Goal: Find contact information: Find contact information

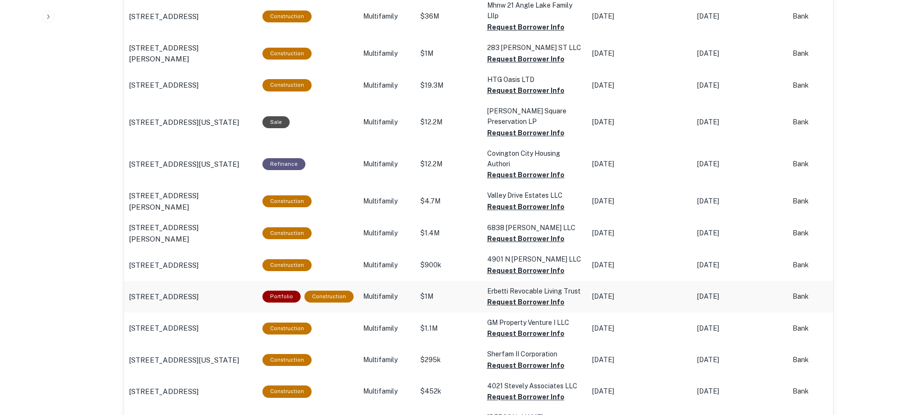
scroll to position [1007, 0]
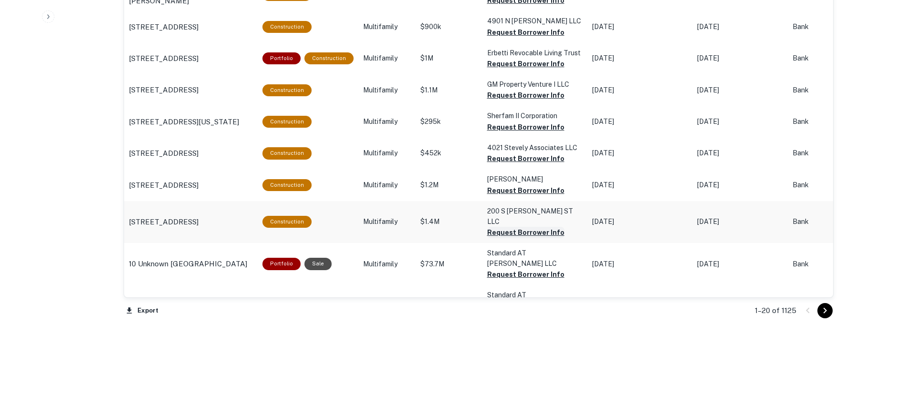
click at [527, 227] on button "Request Borrower Info" at bounding box center [525, 232] width 77 height 11
click at [543, 195] on button "Request Borrower Info" at bounding box center [525, 190] width 77 height 11
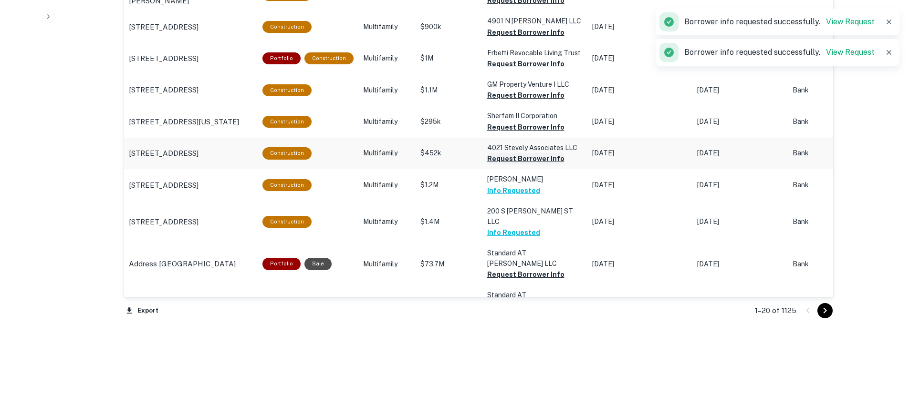
click at [533, 158] on button "Request Borrower Info" at bounding box center [525, 158] width 77 height 11
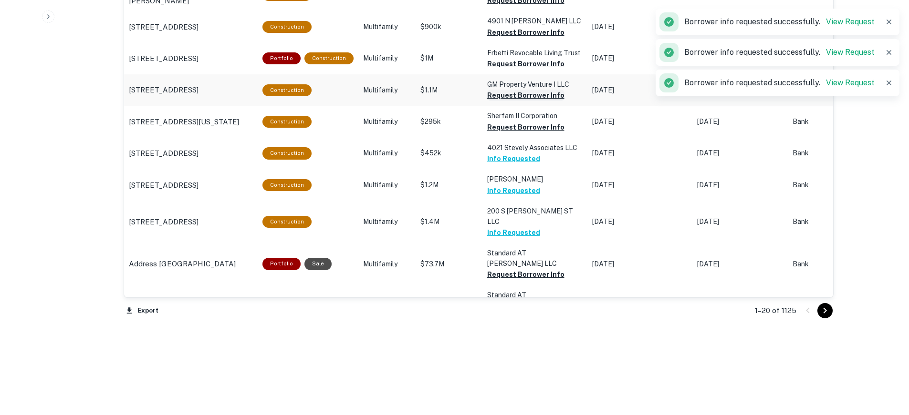
click at [513, 100] on button "Request Borrower Info" at bounding box center [525, 95] width 77 height 11
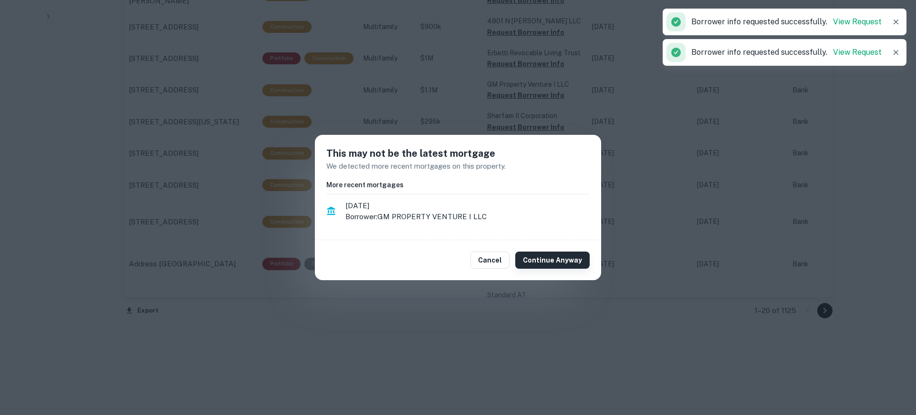
click at [549, 260] on button "Continue Anyway" at bounding box center [552, 260] width 74 height 17
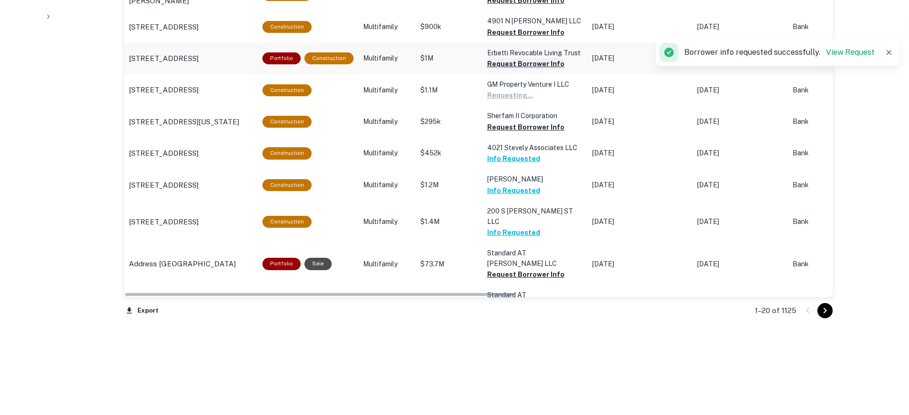
click at [511, 64] on button "Request Borrower Info" at bounding box center [525, 63] width 77 height 11
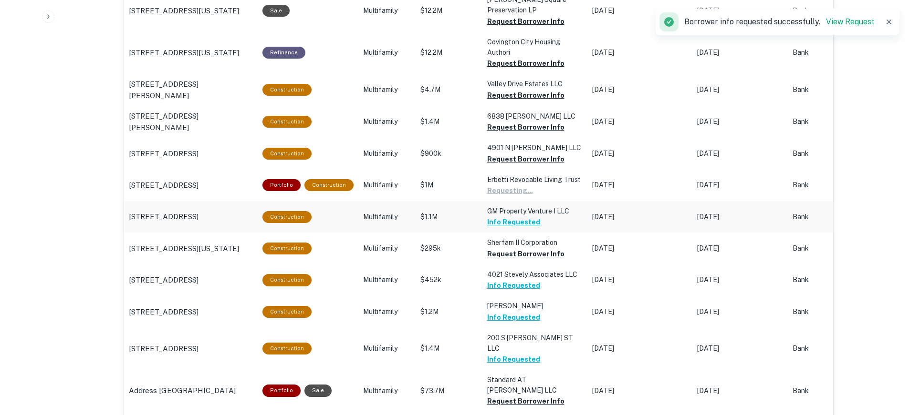
scroll to position [864, 0]
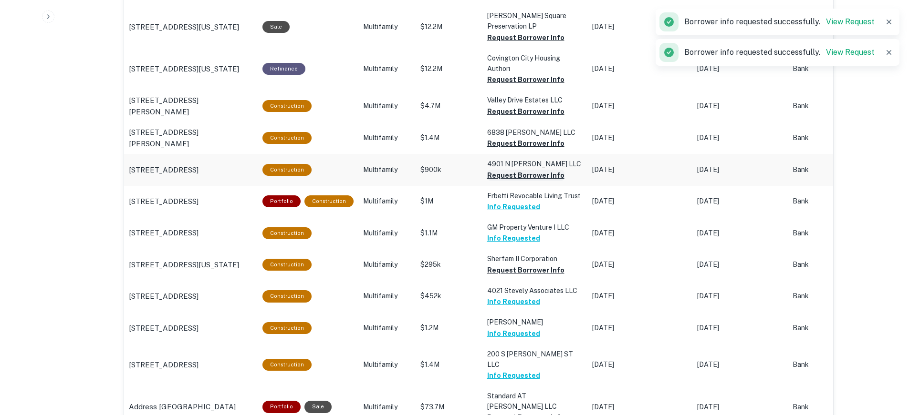
click at [521, 174] on button "Request Borrower Info" at bounding box center [525, 175] width 77 height 11
click at [525, 144] on button "Request Borrower Info" at bounding box center [525, 143] width 77 height 11
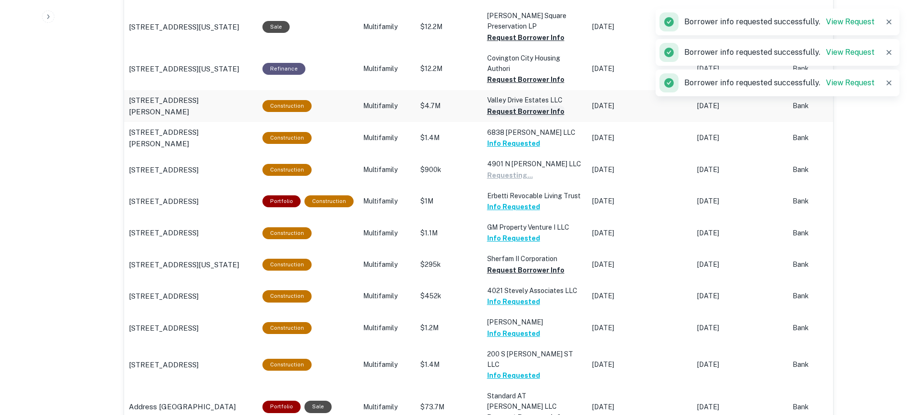
click at [526, 112] on button "Request Borrower Info" at bounding box center [525, 111] width 77 height 11
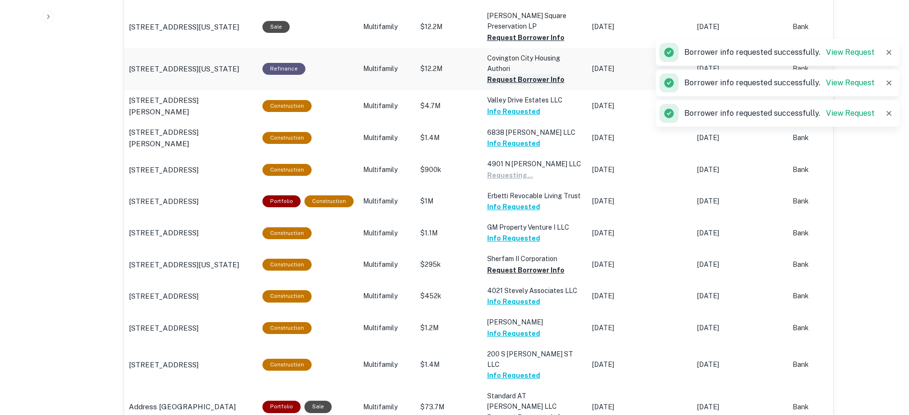
click at [527, 75] on button "Request Borrower Info" at bounding box center [525, 79] width 77 height 11
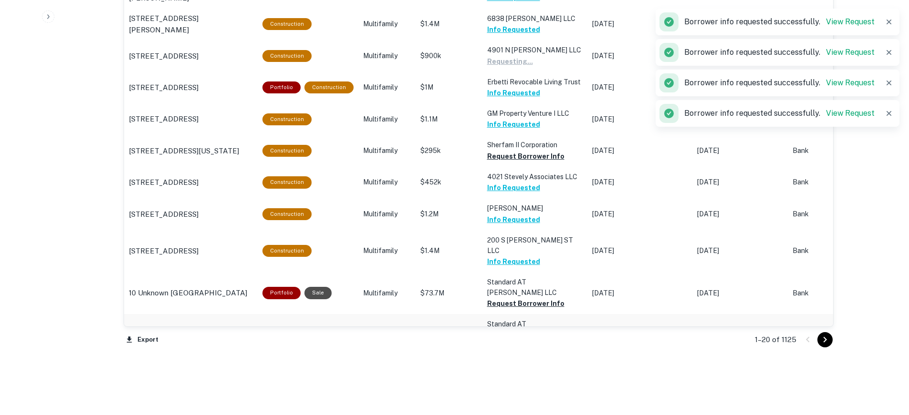
scroll to position [1007, 0]
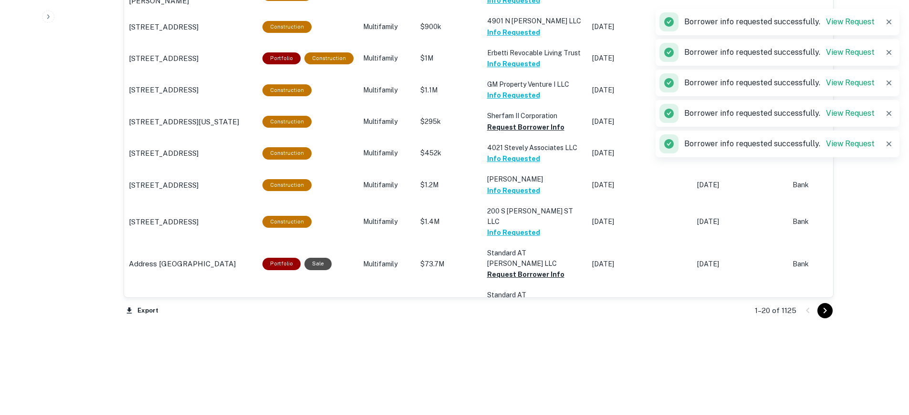
click at [829, 314] on icon "Go to next page" at bounding box center [824, 310] width 11 height 11
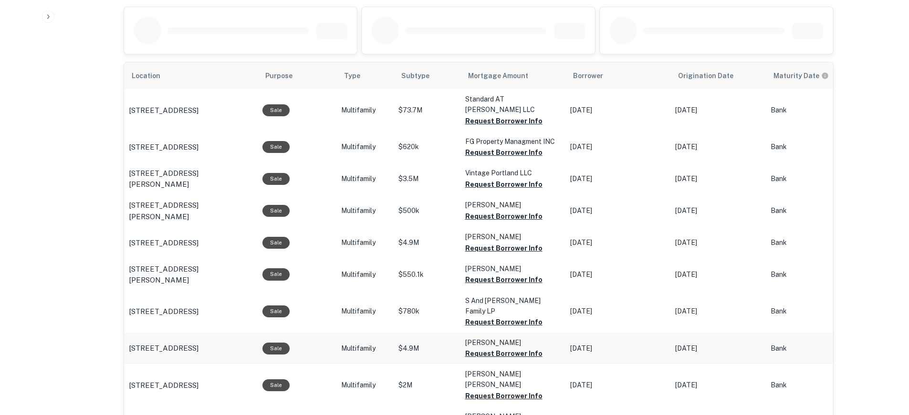
scroll to position [499, 0]
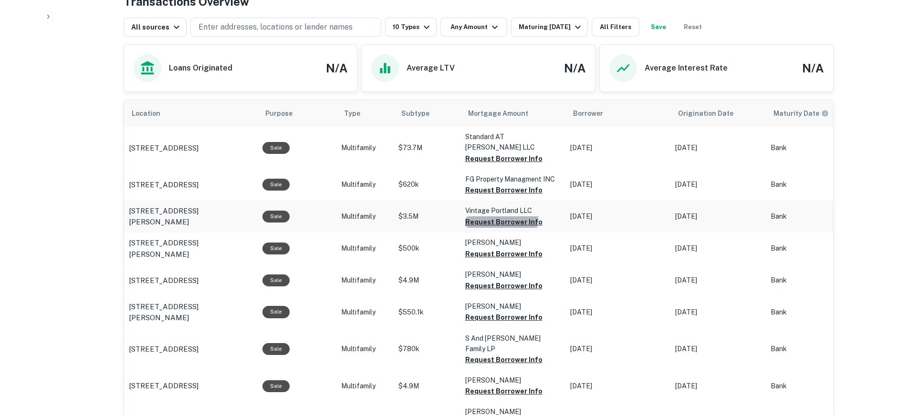
click at [493, 217] on button "Request Borrower Info" at bounding box center [503, 222] width 77 height 11
click at [503, 249] on button "Request Borrower Info" at bounding box center [503, 254] width 77 height 11
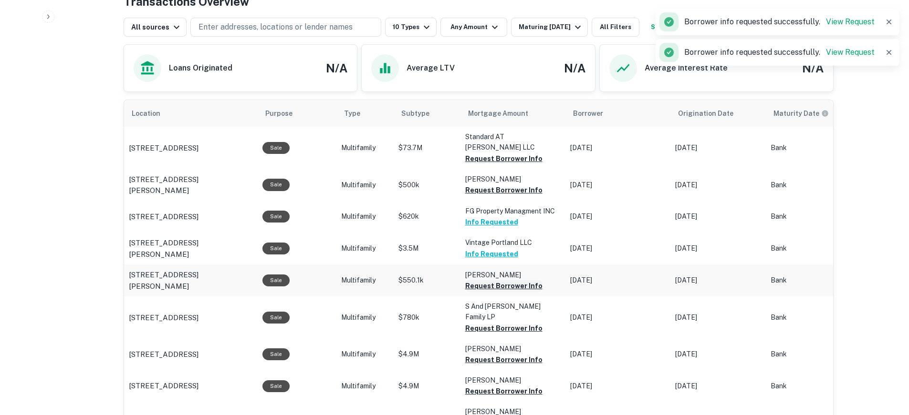
click at [504, 280] on button "Request Borrower Info" at bounding box center [503, 285] width 77 height 11
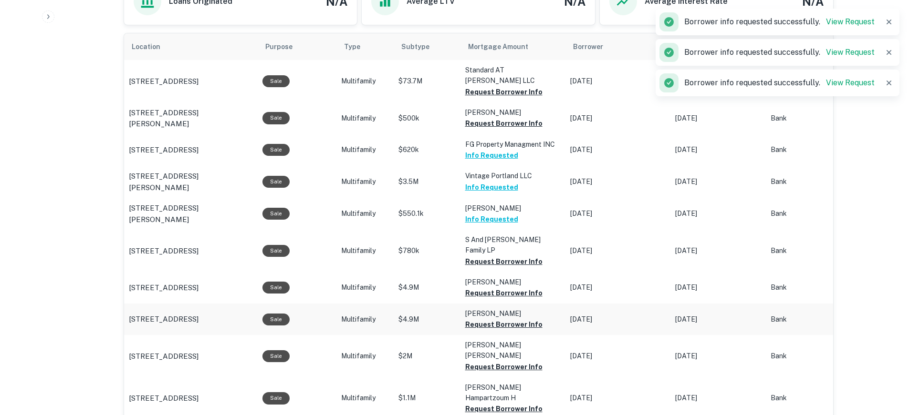
scroll to position [595, 0]
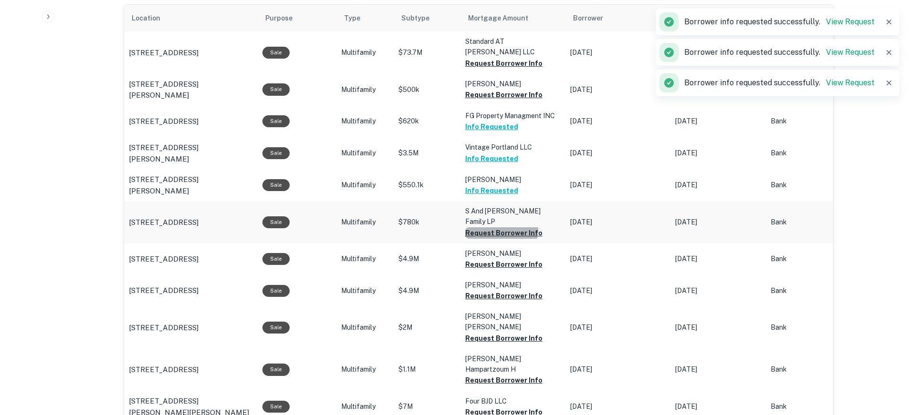
click at [491, 228] on button "Request Borrower Info" at bounding box center [503, 233] width 77 height 11
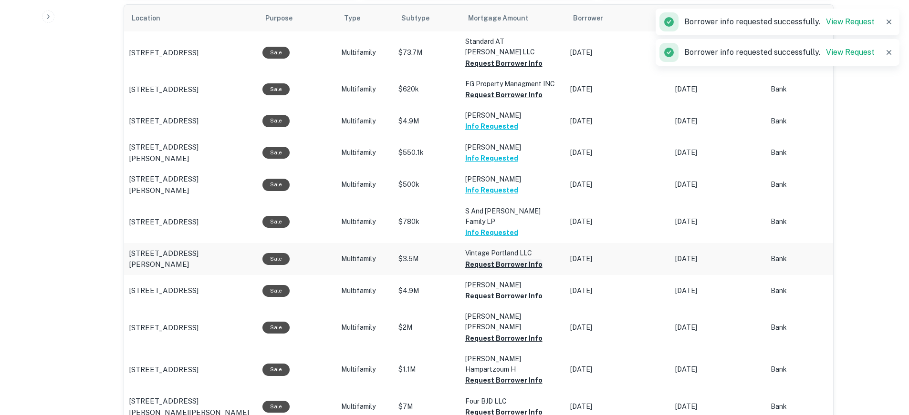
click at [488, 259] on button "Request Borrower Info" at bounding box center [503, 264] width 77 height 11
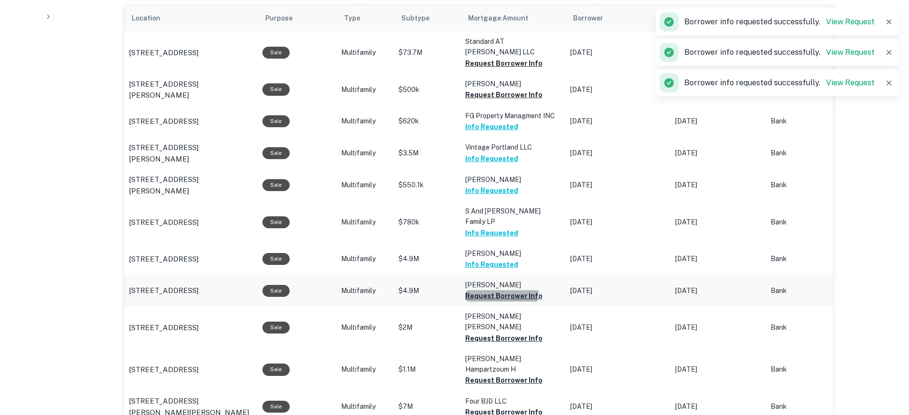
click at [485, 290] on button "Request Borrower Info" at bounding box center [503, 295] width 77 height 11
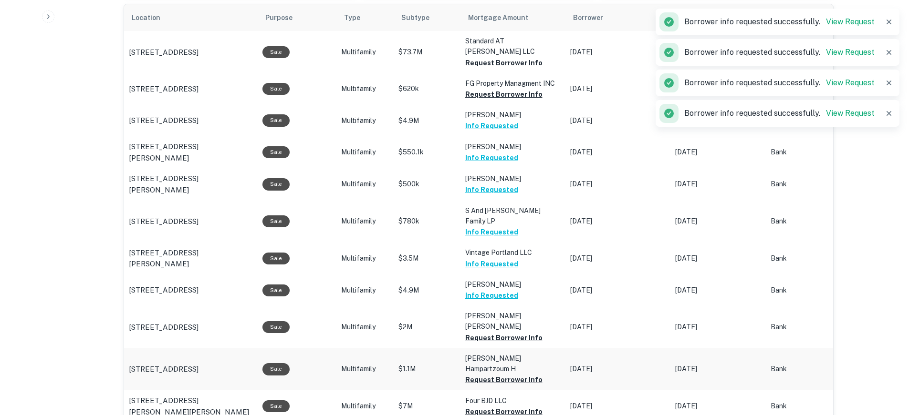
scroll to position [690, 0]
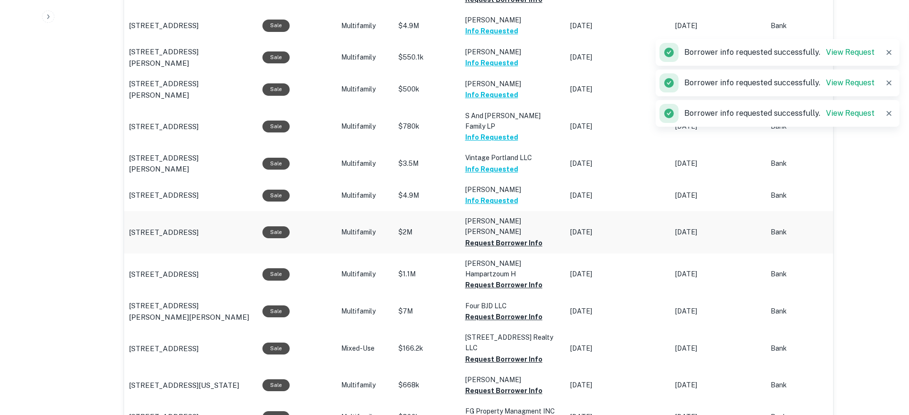
click at [488, 216] on p "Leung Raymond WAI Keung" at bounding box center [512, 226] width 95 height 21
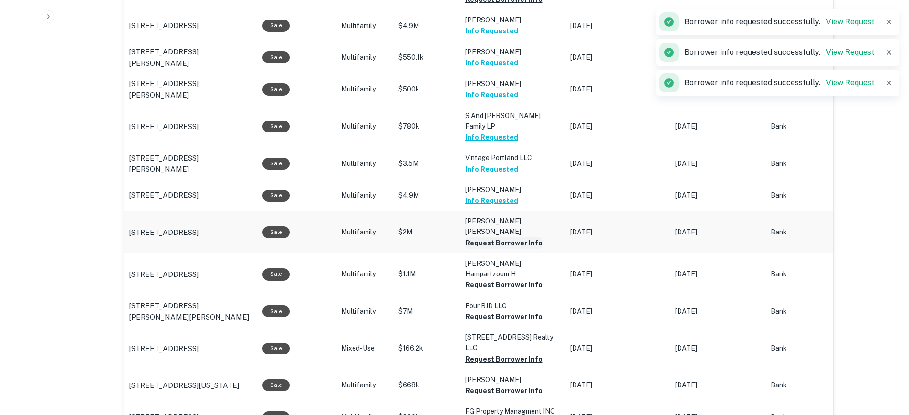
click at [487, 238] on button "Request Borrower Info" at bounding box center [503, 243] width 77 height 11
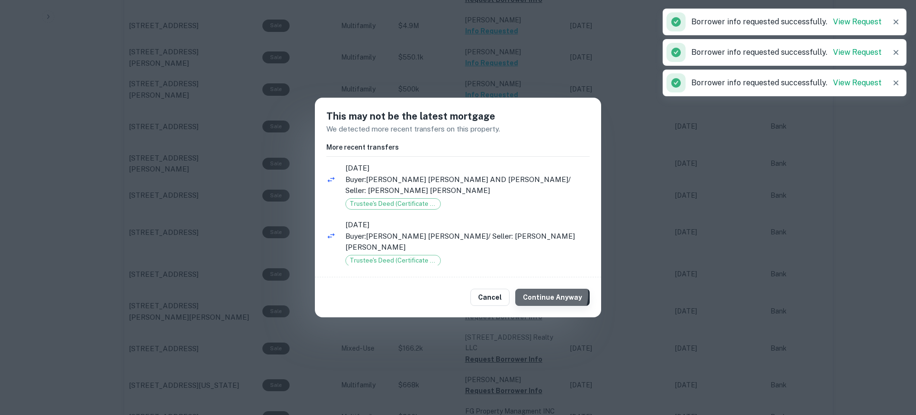
click at [552, 295] on button "Continue Anyway" at bounding box center [552, 297] width 74 height 17
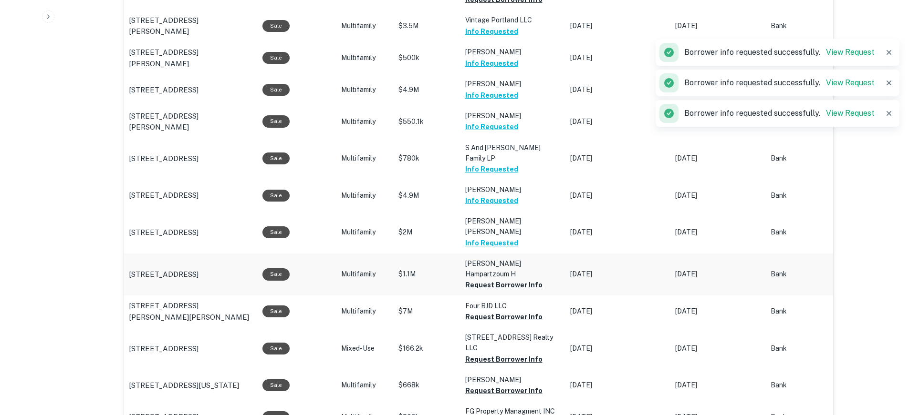
scroll to position [685, 0]
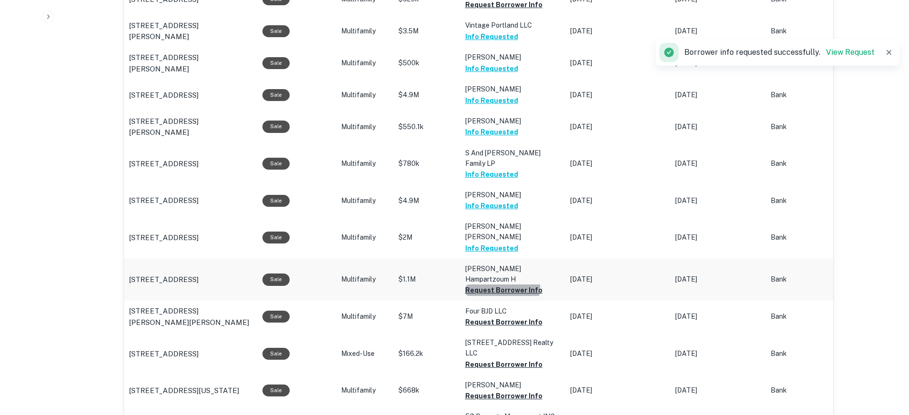
click at [498, 285] on button "Request Borrower Info" at bounding box center [503, 290] width 77 height 11
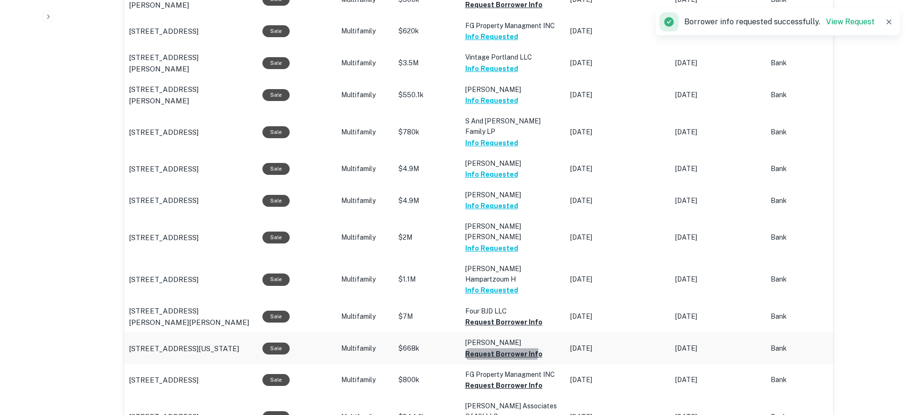
click at [487, 349] on button "Request Borrower Info" at bounding box center [503, 354] width 77 height 11
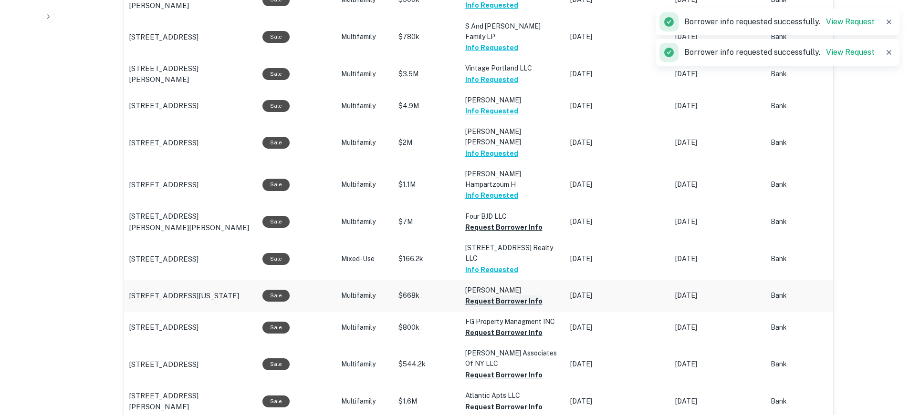
click at [489, 296] on button "Request Borrower Info" at bounding box center [503, 301] width 77 height 11
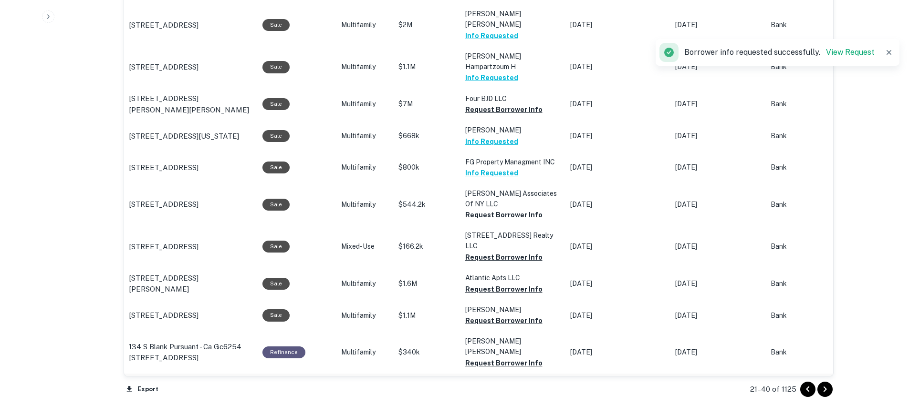
scroll to position [976, 0]
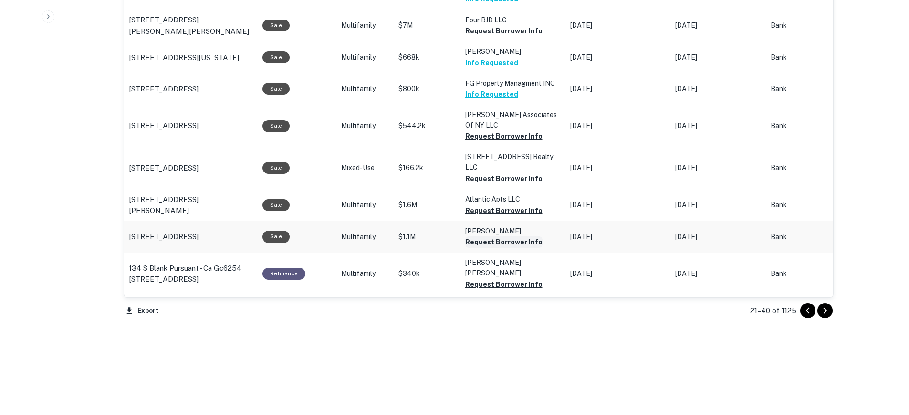
click at [497, 237] on button "Request Borrower Info" at bounding box center [503, 242] width 77 height 11
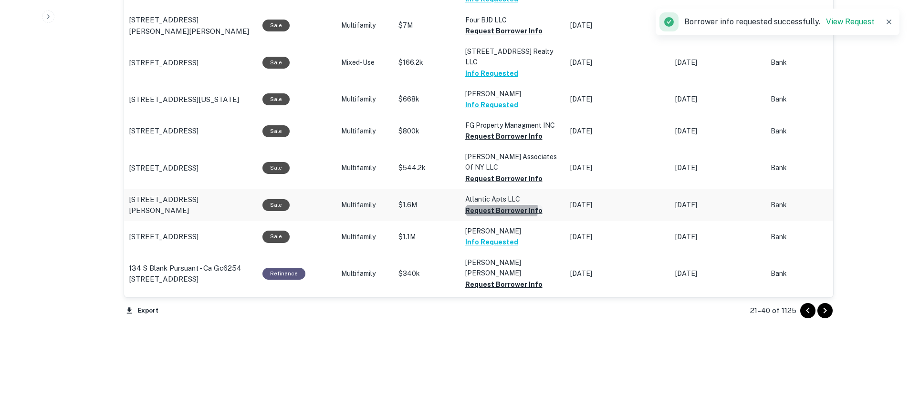
click at [494, 205] on button "Request Borrower Info" at bounding box center [503, 210] width 77 height 11
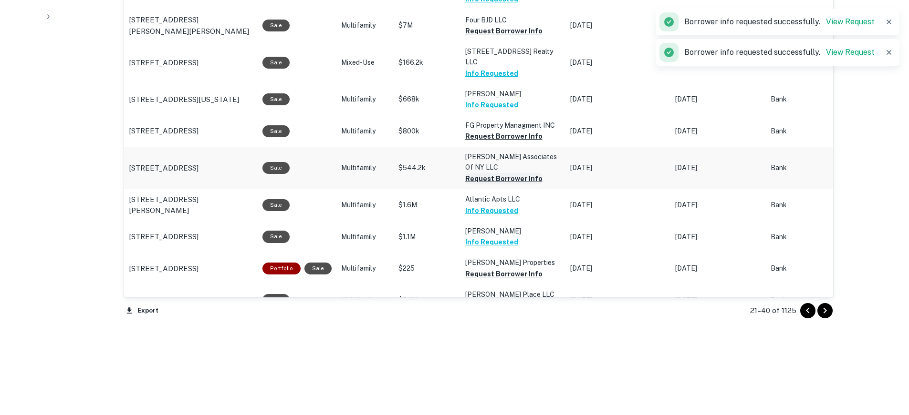
click at [497, 173] on button "Request Borrower Info" at bounding box center [503, 178] width 77 height 11
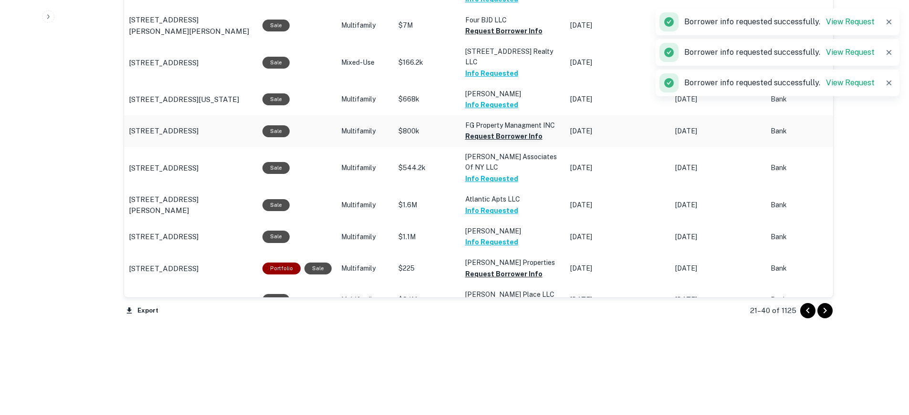
scroll to position [971, 0]
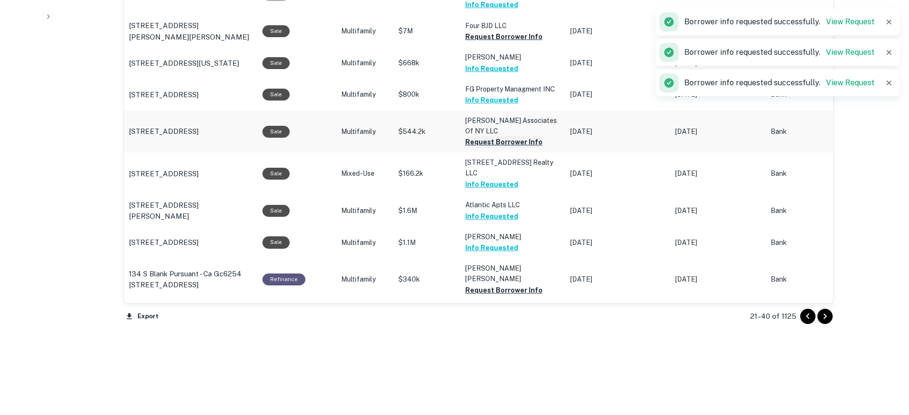
click at [504, 115] on p "Shannon Associates Of NY LLC" at bounding box center [512, 125] width 95 height 21
click at [499, 136] on button "Request Borrower Info" at bounding box center [503, 141] width 77 height 11
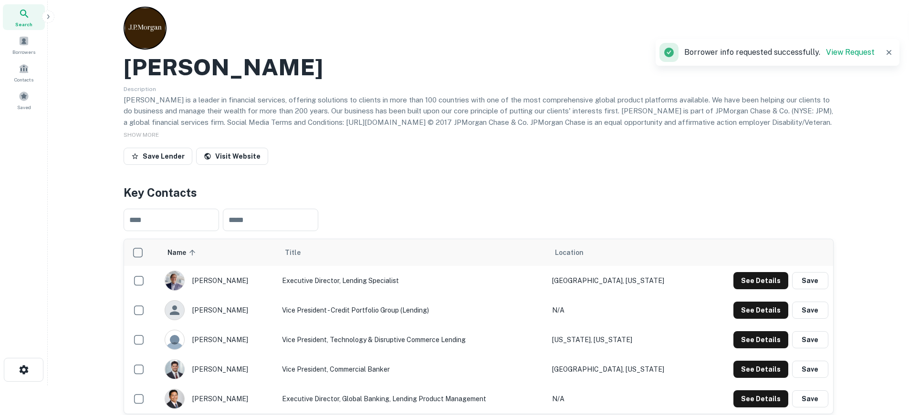
scroll to position [0, 0]
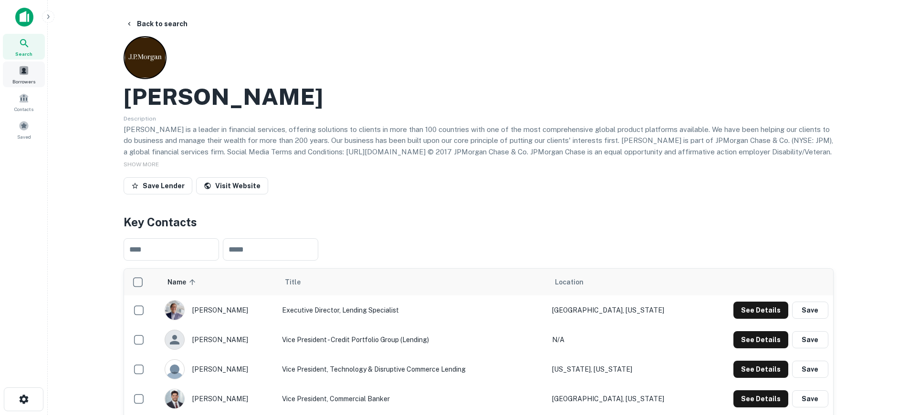
click at [24, 76] on div "Borrowers" at bounding box center [24, 75] width 42 height 26
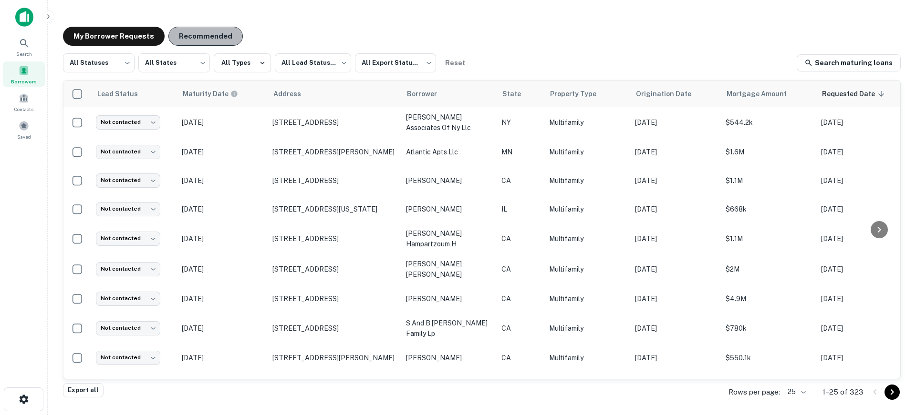
click at [209, 32] on button "Recommended" at bounding box center [205, 36] width 74 height 19
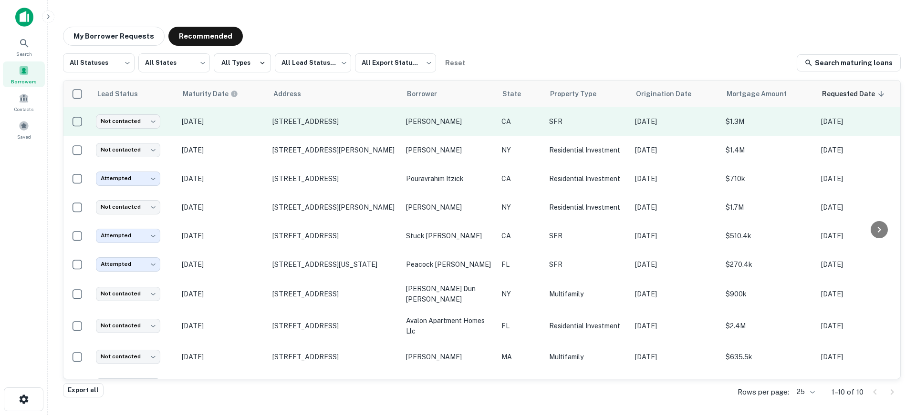
click at [238, 123] on p "[DATE]" at bounding box center [222, 121] width 81 height 10
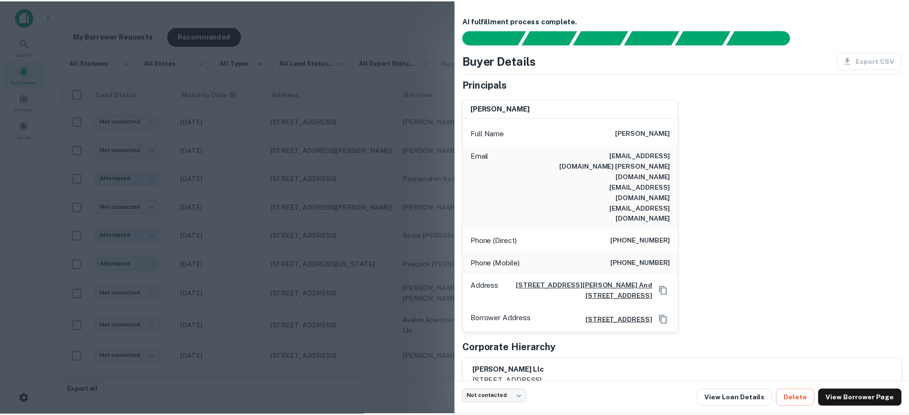
scroll to position [3, 0]
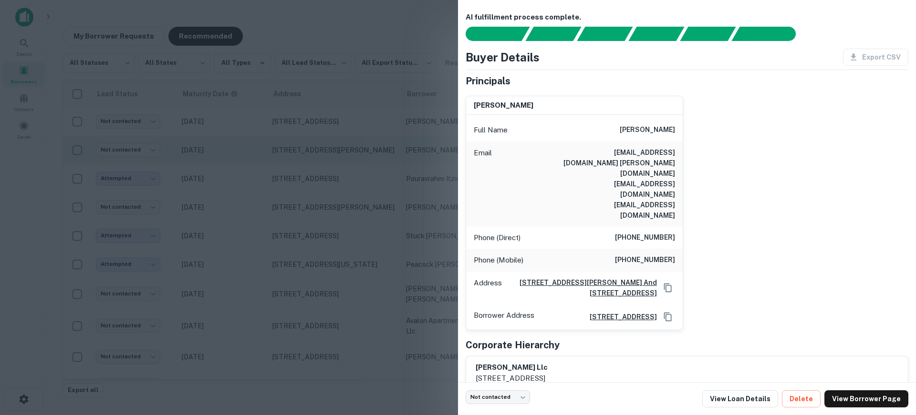
drag, startPoint x: 297, startPoint y: 192, endPoint x: 269, endPoint y: 145, distance: 54.2
click at [297, 192] on div at bounding box center [458, 207] width 916 height 415
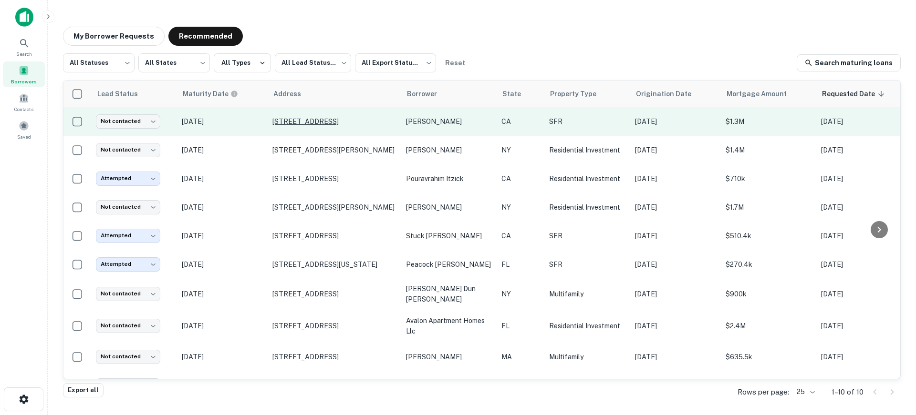
click at [291, 125] on p "[STREET_ADDRESS]" at bounding box center [334, 121] width 124 height 9
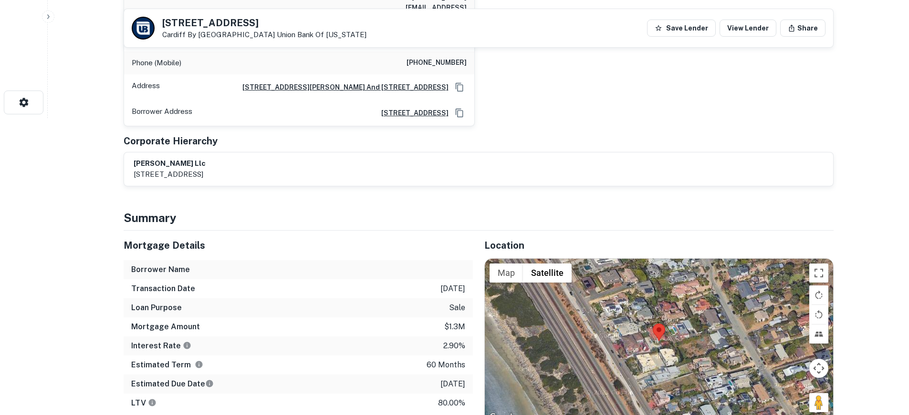
scroll to position [382, 0]
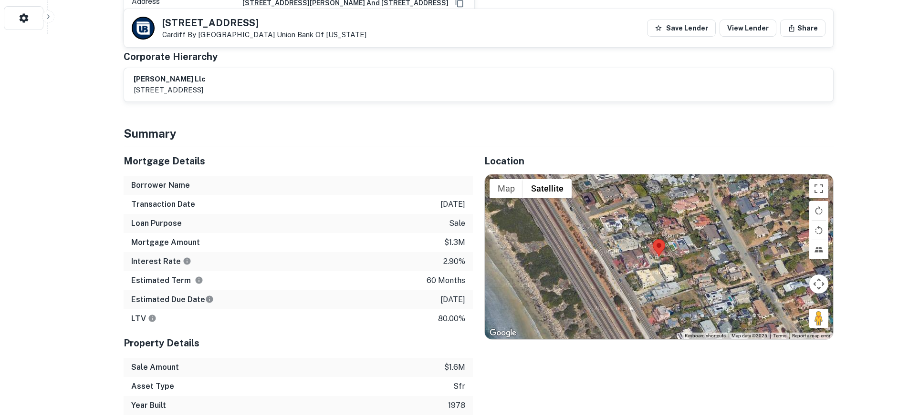
click at [662, 229] on div at bounding box center [659, 257] width 348 height 165
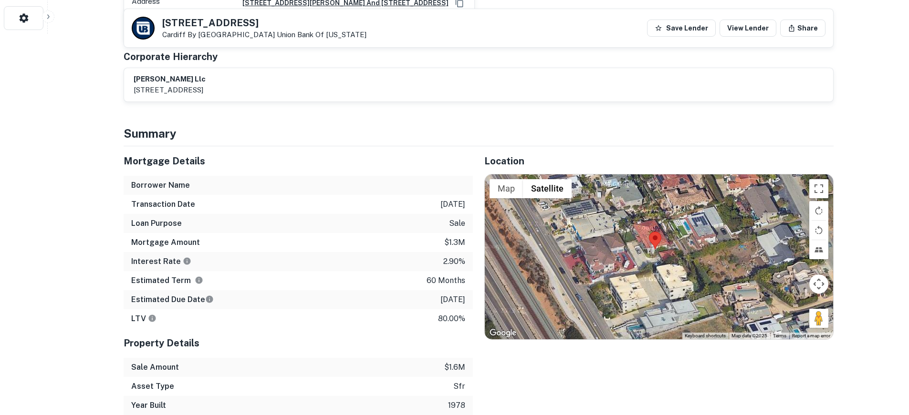
click at [658, 215] on div at bounding box center [659, 257] width 348 height 165
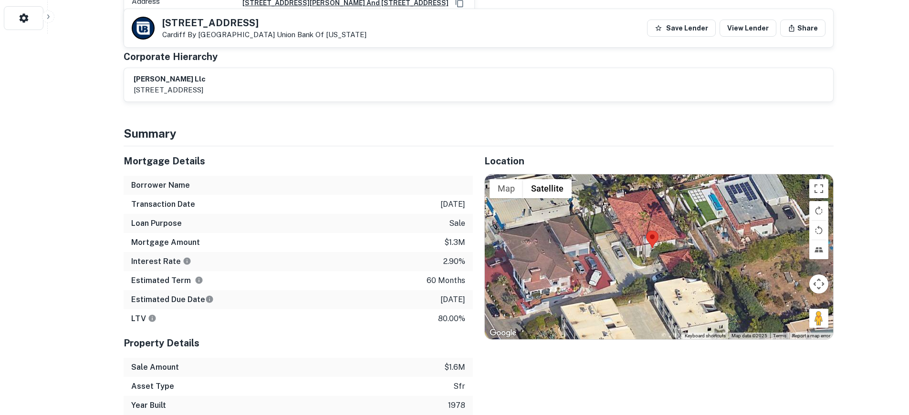
click at [658, 215] on div at bounding box center [659, 257] width 348 height 165
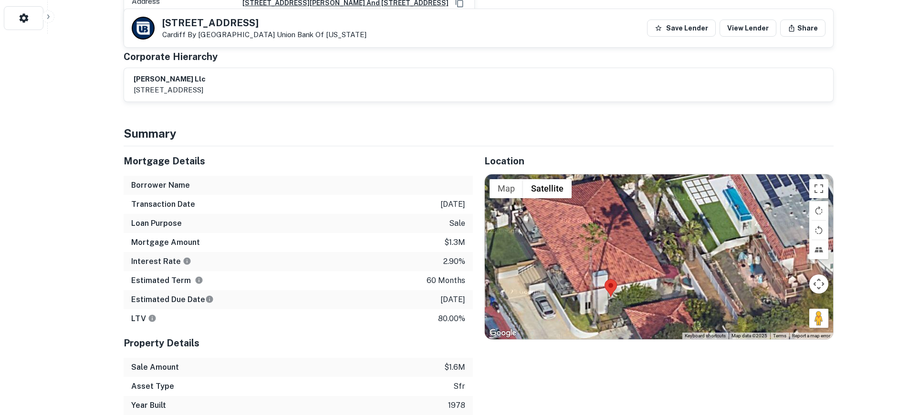
drag, startPoint x: 612, startPoint y: 231, endPoint x: 585, endPoint y: 247, distance: 31.0
click at [585, 248] on div at bounding box center [659, 257] width 348 height 165
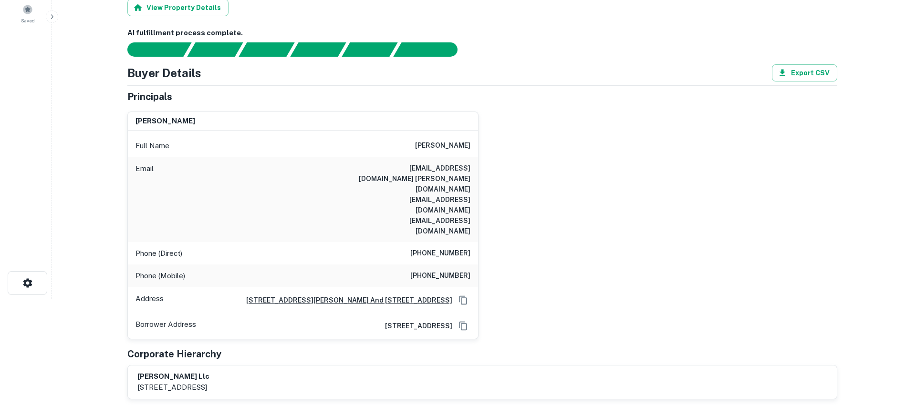
scroll to position [0, 0]
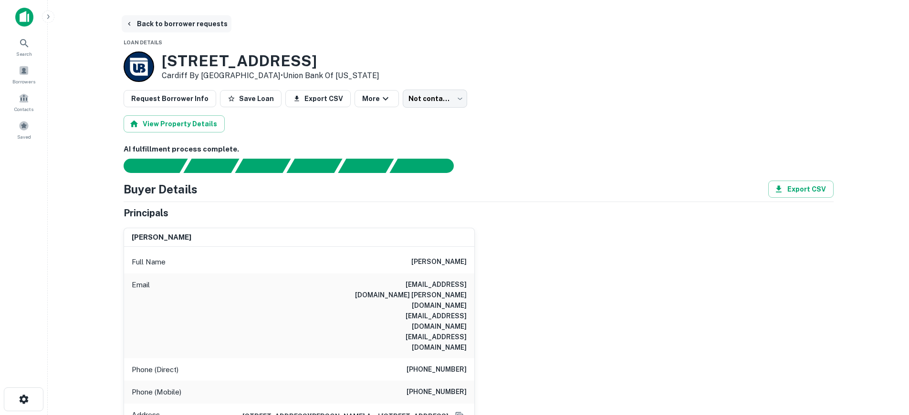
click at [175, 22] on button "Back to borrower requests" at bounding box center [177, 23] width 110 height 17
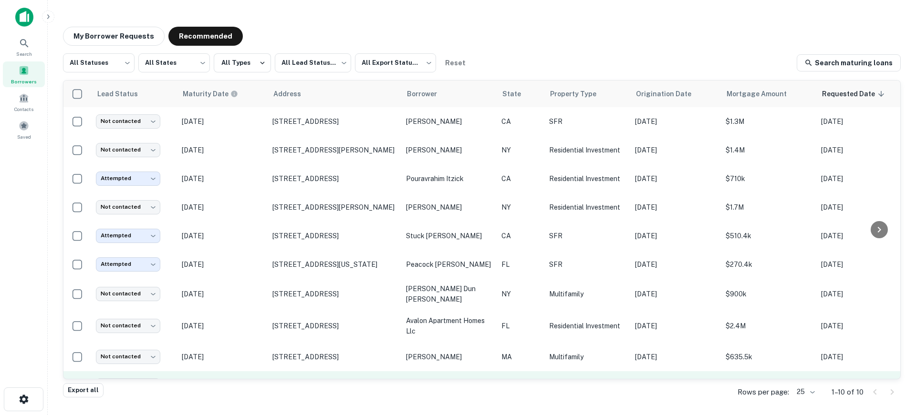
scroll to position [26, 0]
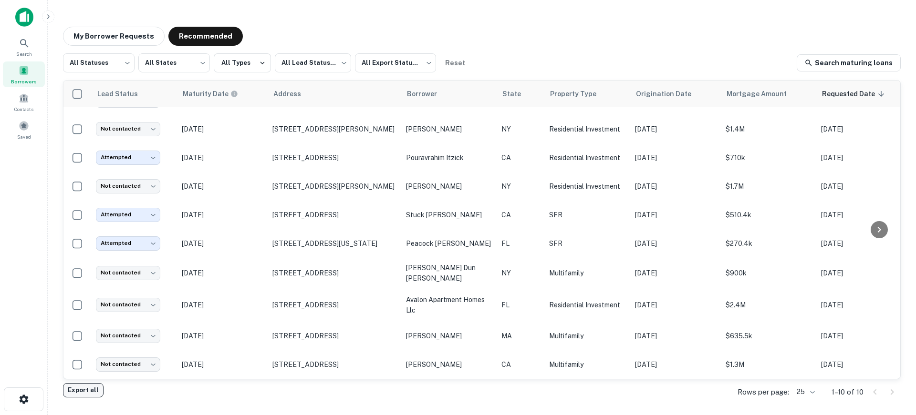
click at [91, 389] on button "Export all" at bounding box center [83, 391] width 41 height 14
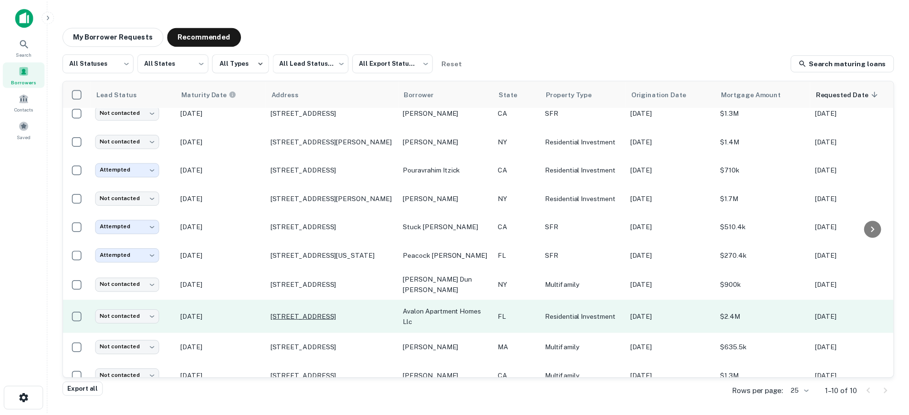
scroll to position [0, 0]
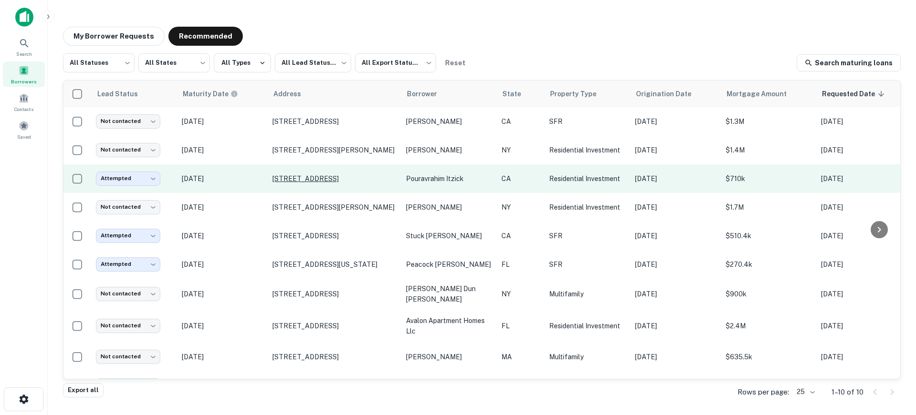
click at [286, 179] on p "[STREET_ADDRESS]" at bounding box center [334, 179] width 124 height 9
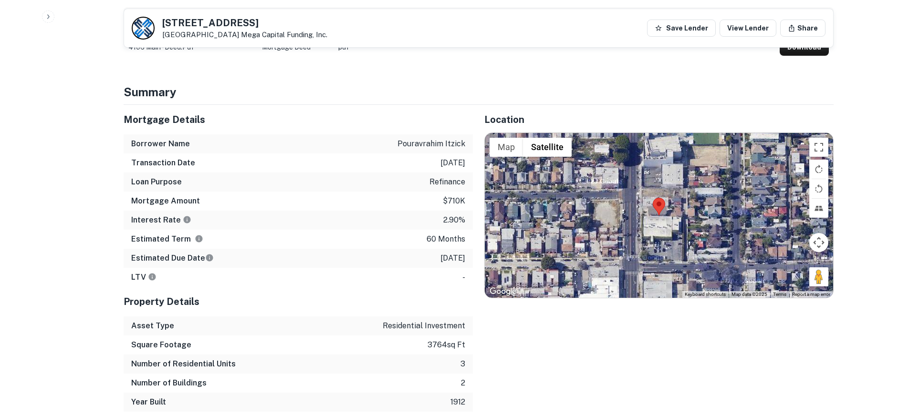
scroll to position [477, 0]
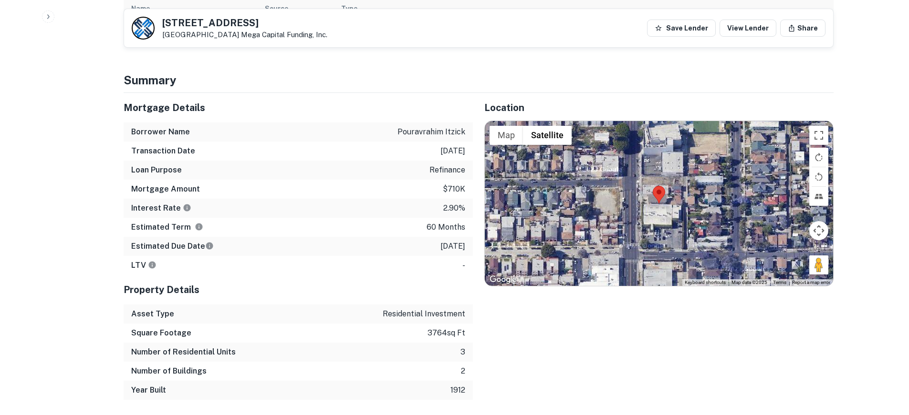
click at [656, 198] on div at bounding box center [659, 203] width 348 height 165
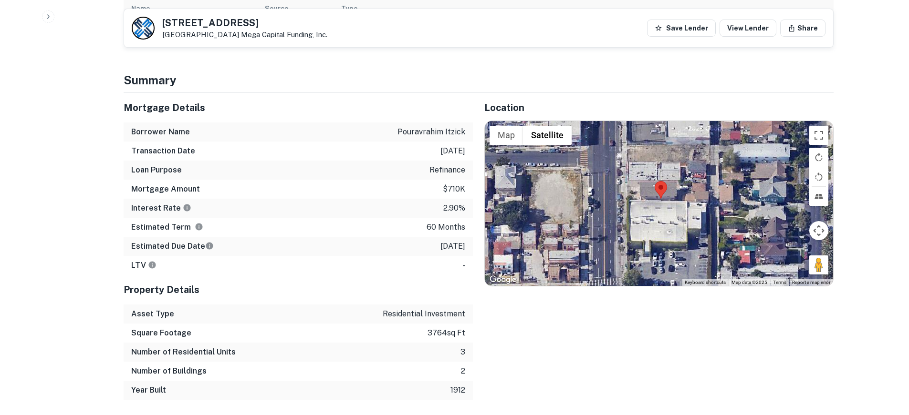
click at [656, 198] on div at bounding box center [659, 203] width 348 height 165
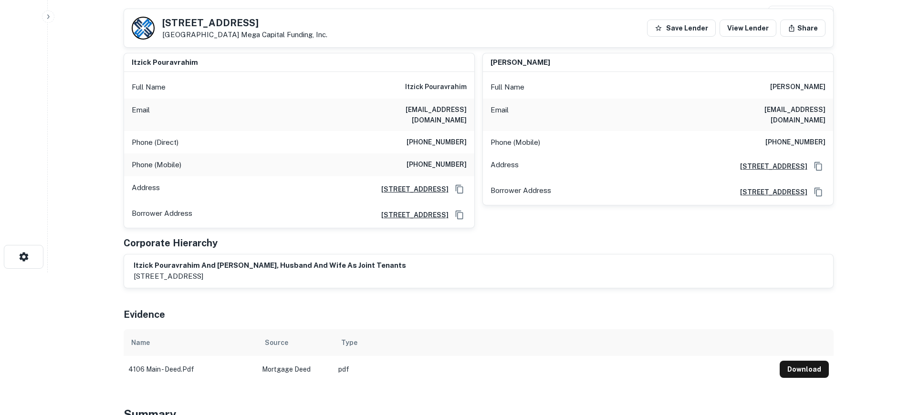
scroll to position [143, 0]
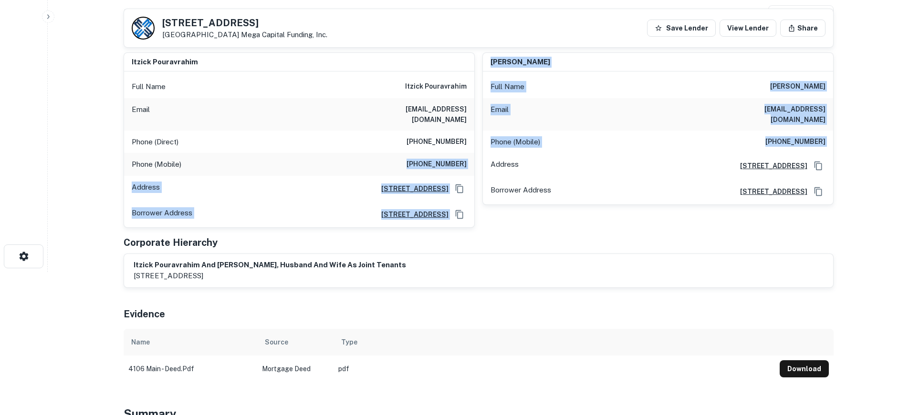
drag, startPoint x: 426, startPoint y: 154, endPoint x: 476, endPoint y: 154, distance: 49.1
click at [476, 154] on div "itzick pouravrahim Full Name itzick pouravrahim Email [EMAIL_ADDRESS][DOMAIN_NA…" at bounding box center [474, 136] width 717 height 183
click at [481, 155] on div "[PERSON_NAME] Full Name [PERSON_NAME] Email [EMAIL_ADDRESS][DOMAIN_NAME] Phone …" at bounding box center [654, 136] width 359 height 183
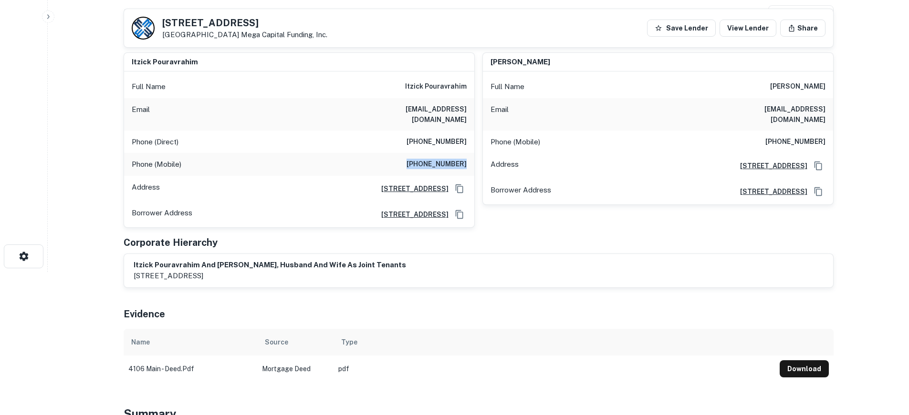
drag, startPoint x: 471, startPoint y: 156, endPoint x: 418, endPoint y: 157, distance: 53.0
click at [418, 157] on div "Phone (Mobile) [PHONE_NUMBER]" at bounding box center [299, 164] width 350 height 23
copy h6 "[PHONE_NUMBER]"
